Goal: Task Accomplishment & Management: Use online tool/utility

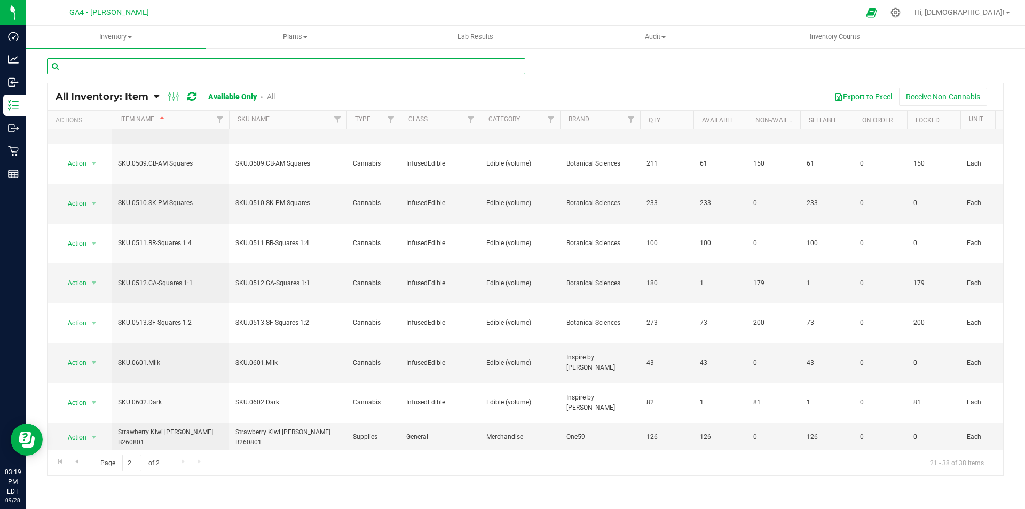
click at [129, 68] on input "text" at bounding box center [286, 66] width 478 height 16
type input "512"
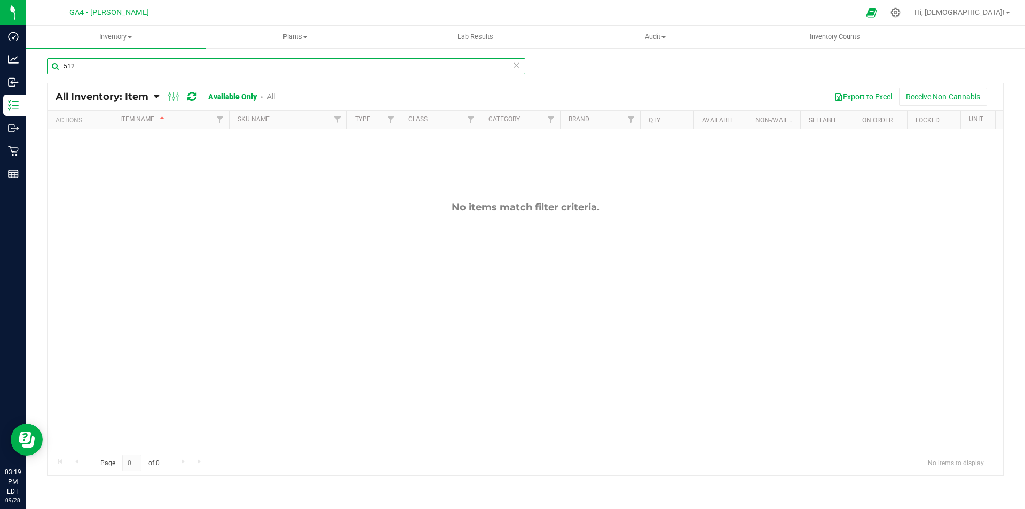
drag, startPoint x: 97, startPoint y: 66, endPoint x: 32, endPoint y: 64, distance: 64.6
click at [32, 64] on div "512 All Inventory: Item Item Summary Item (default) Item by Strain Item by Loca…" at bounding box center [525, 214] width 999 height 334
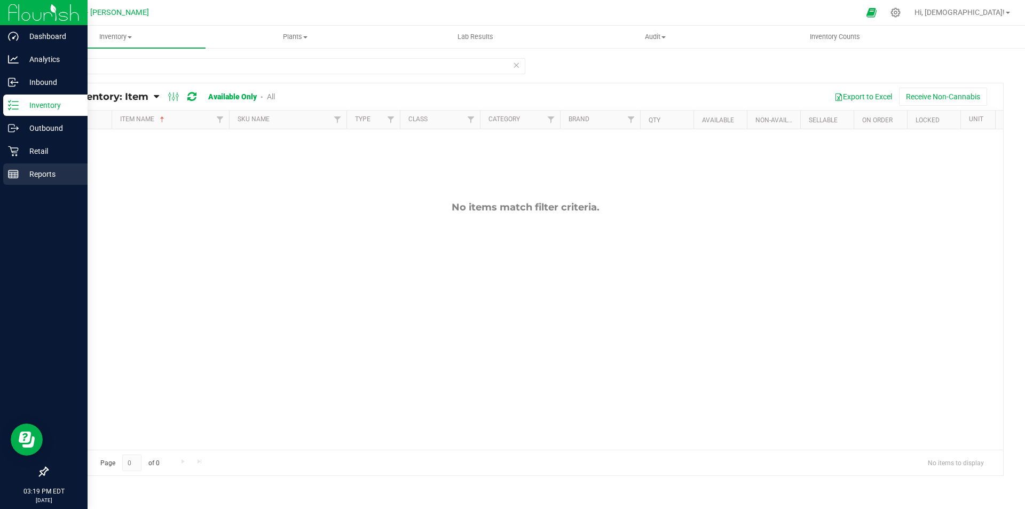
click at [50, 184] on div "Reports" at bounding box center [45, 173] width 84 height 21
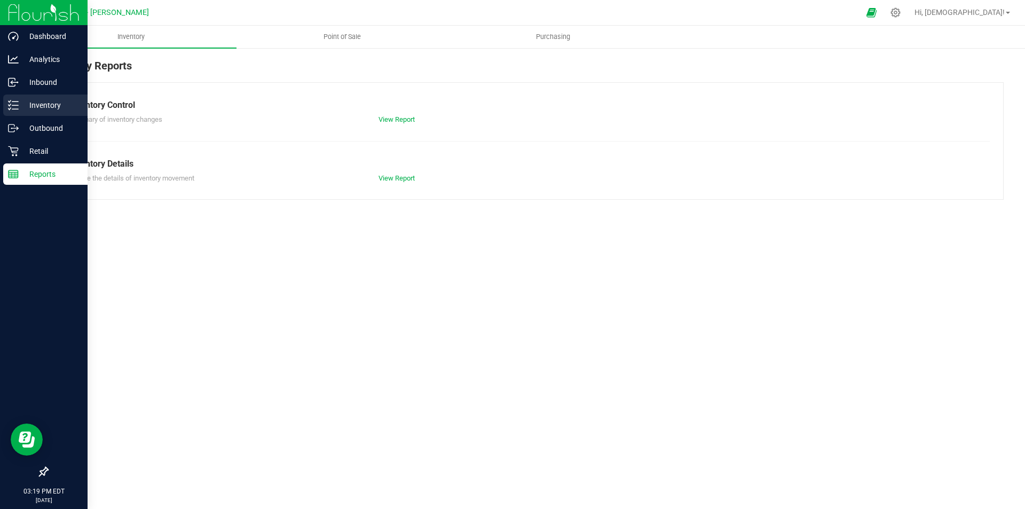
click at [53, 105] on p "Inventory" at bounding box center [51, 105] width 64 height 13
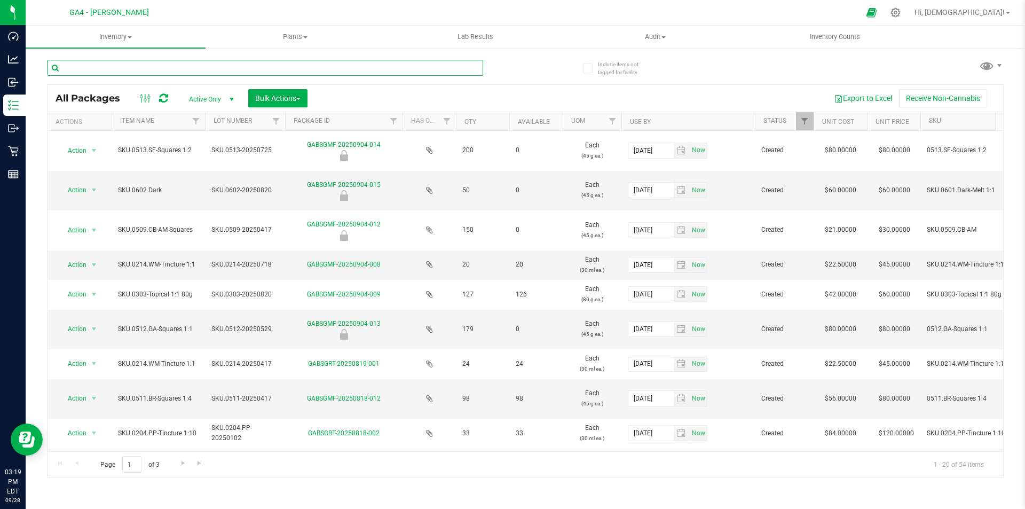
click at [136, 67] on input "text" at bounding box center [265, 68] width 436 height 16
type input "512"
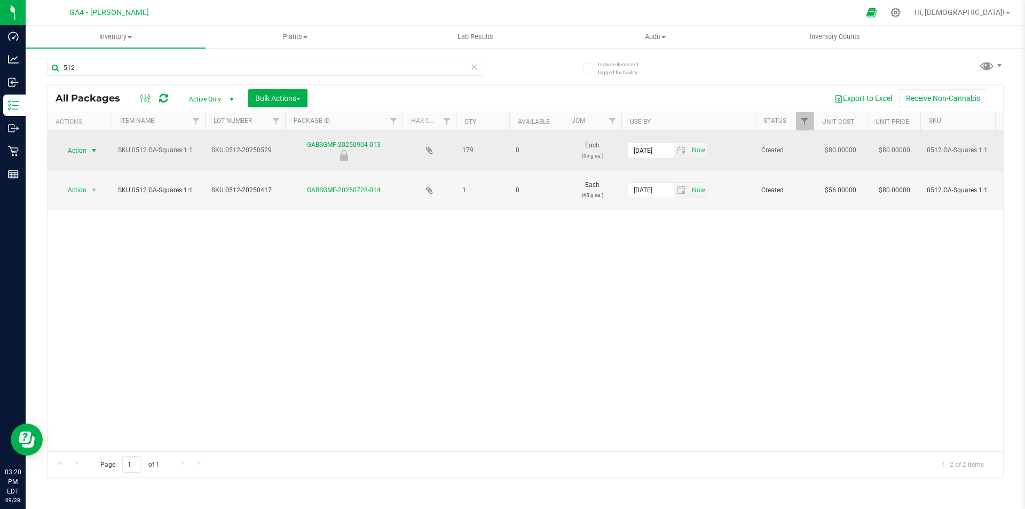
click at [92, 152] on span "select" at bounding box center [94, 150] width 9 height 9
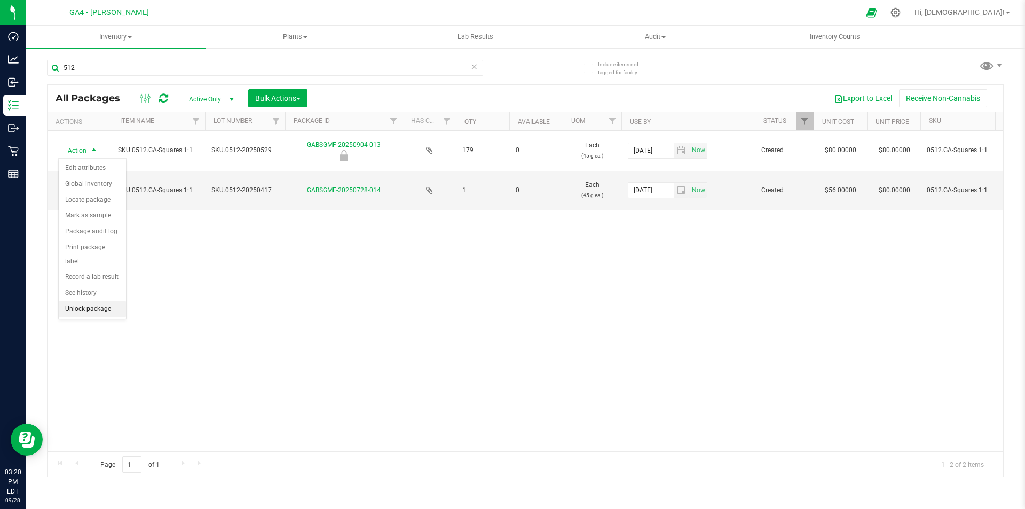
click at [104, 301] on li "Unlock package" at bounding box center [92, 309] width 67 height 16
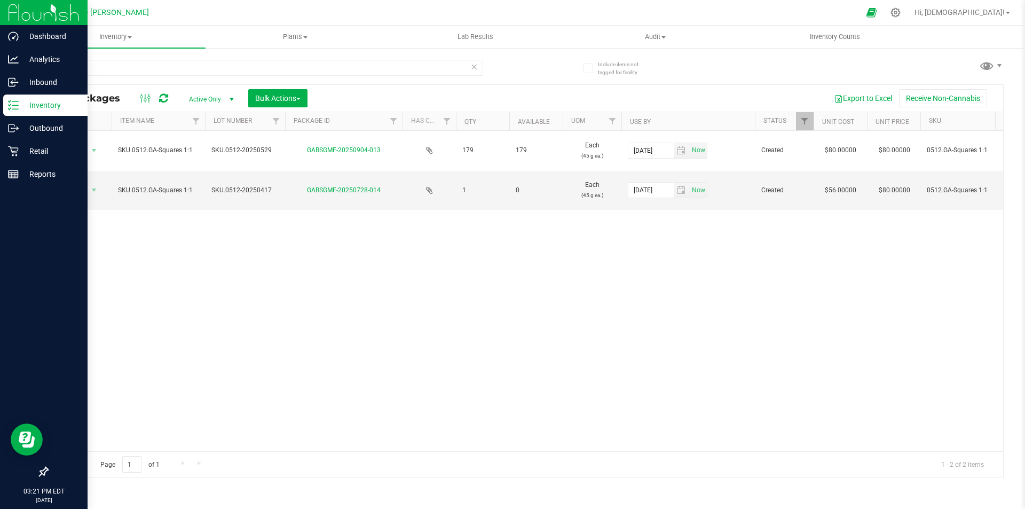
click at [51, 106] on p "Inventory" at bounding box center [51, 105] width 64 height 13
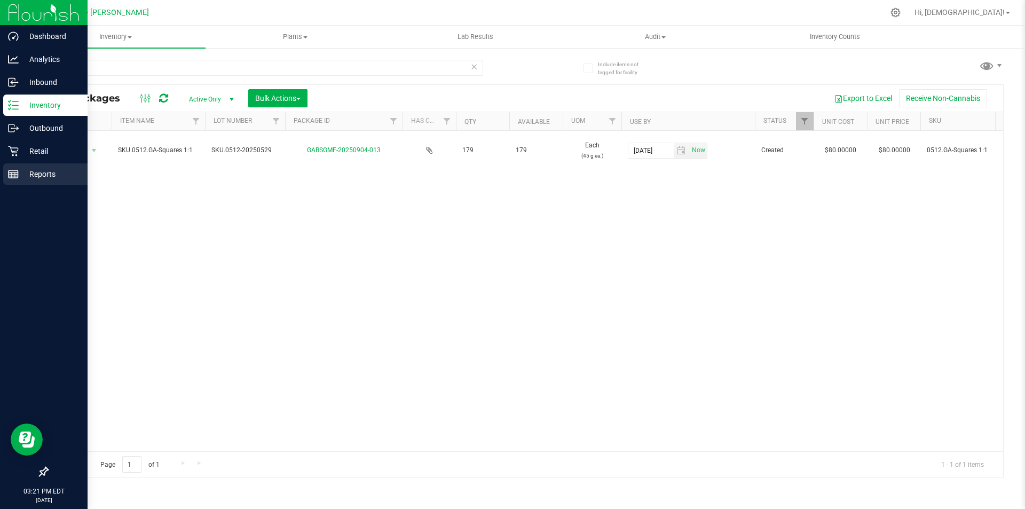
click at [41, 172] on p "Reports" at bounding box center [51, 174] width 64 height 13
